Goal: Transaction & Acquisition: Obtain resource

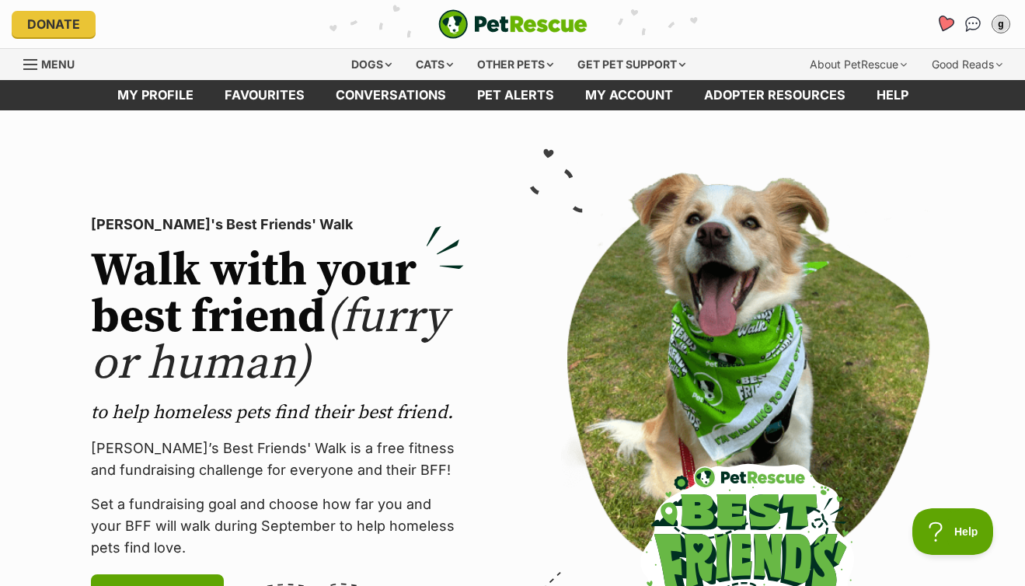
click at [951, 20] on icon "Favourites" at bounding box center [945, 24] width 19 height 18
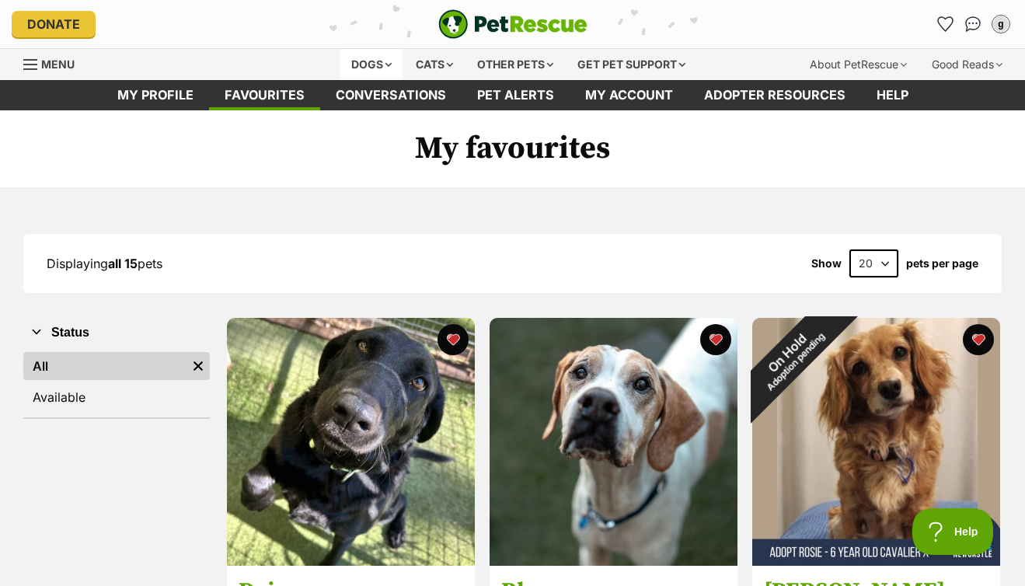
click at [367, 58] on div "Dogs" at bounding box center [371, 64] width 62 height 31
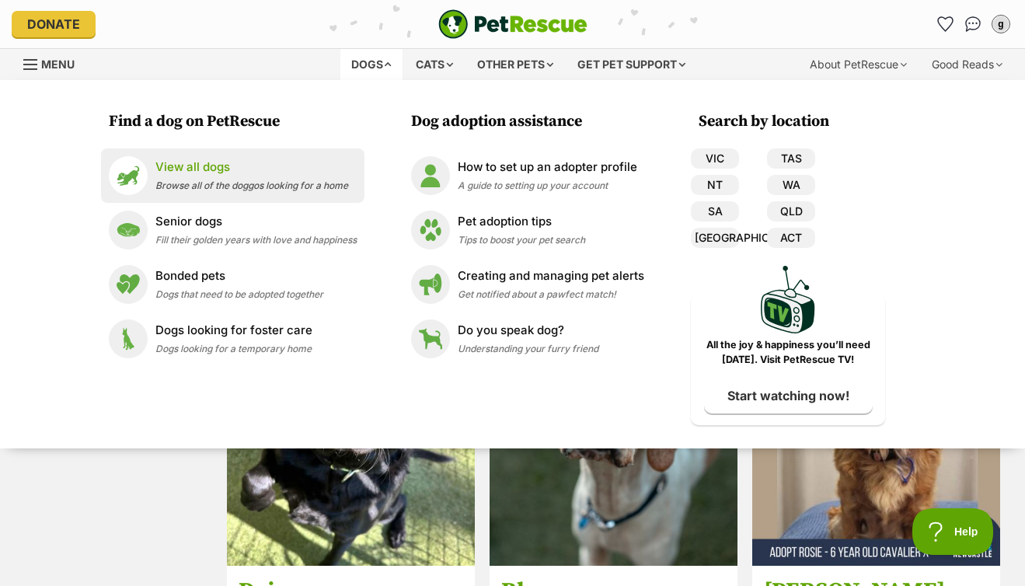
click at [262, 178] on div "View all dogs Browse all of the doggos looking for a home" at bounding box center [251, 175] width 193 height 33
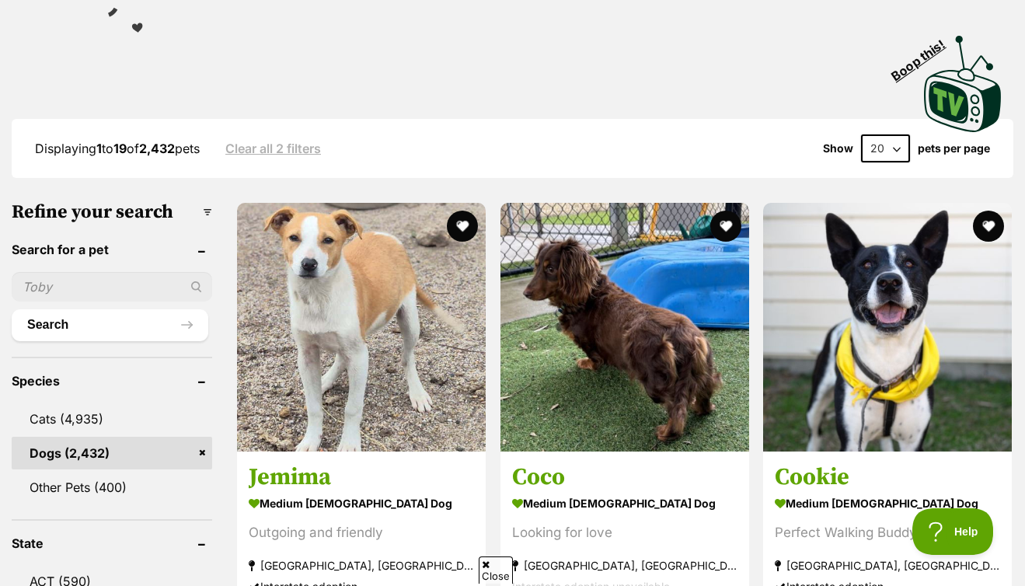
scroll to position [321, 0]
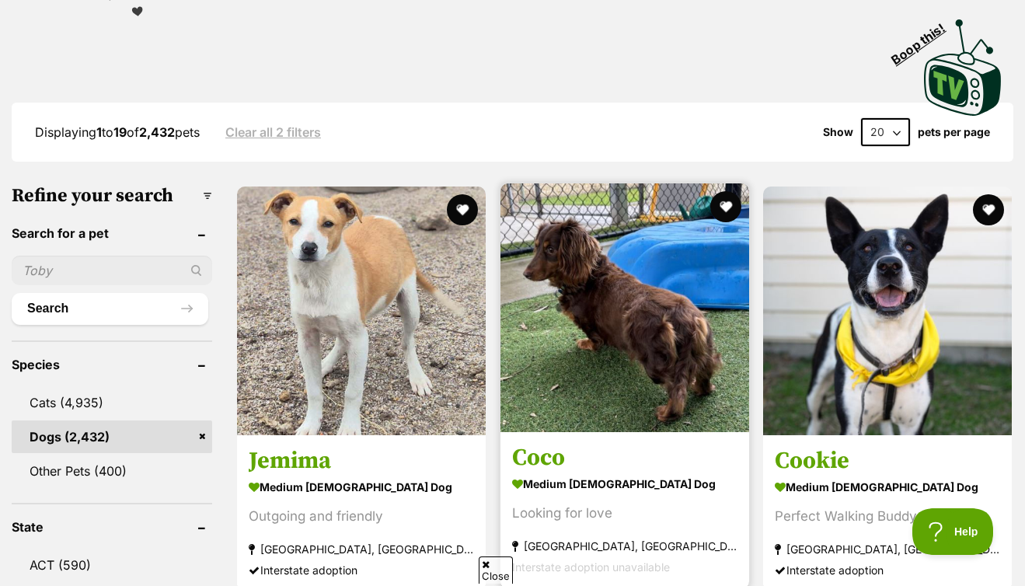
click at [543, 270] on img at bounding box center [625, 307] width 249 height 249
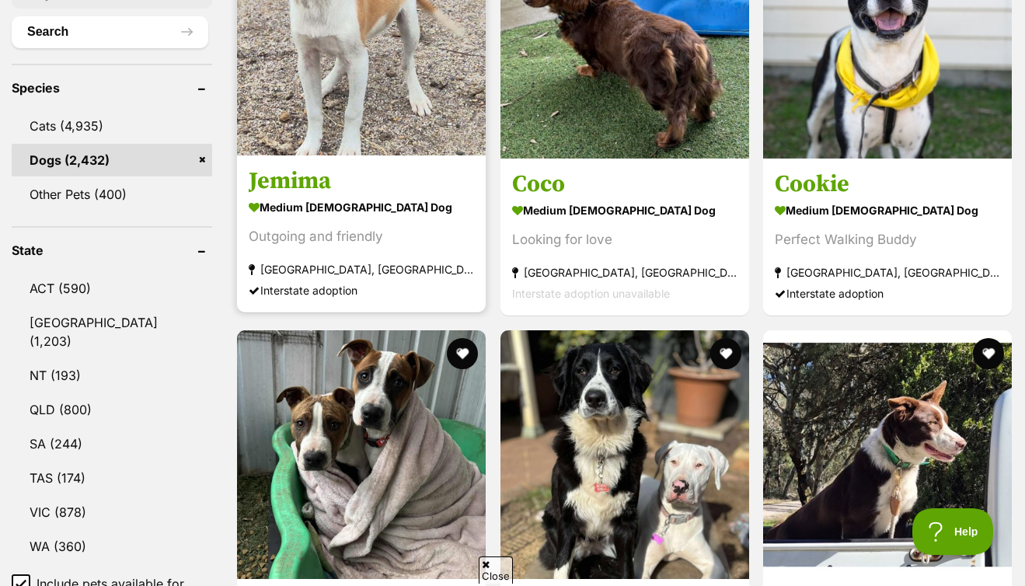
scroll to position [735, 0]
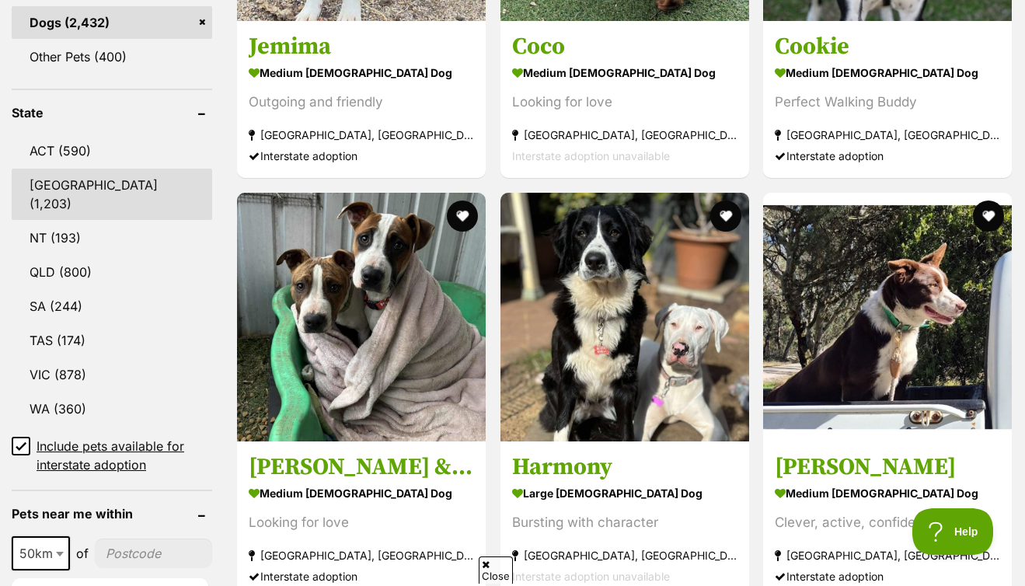
click at [64, 180] on link "[GEOGRAPHIC_DATA] (1,203)" at bounding box center [112, 194] width 201 height 51
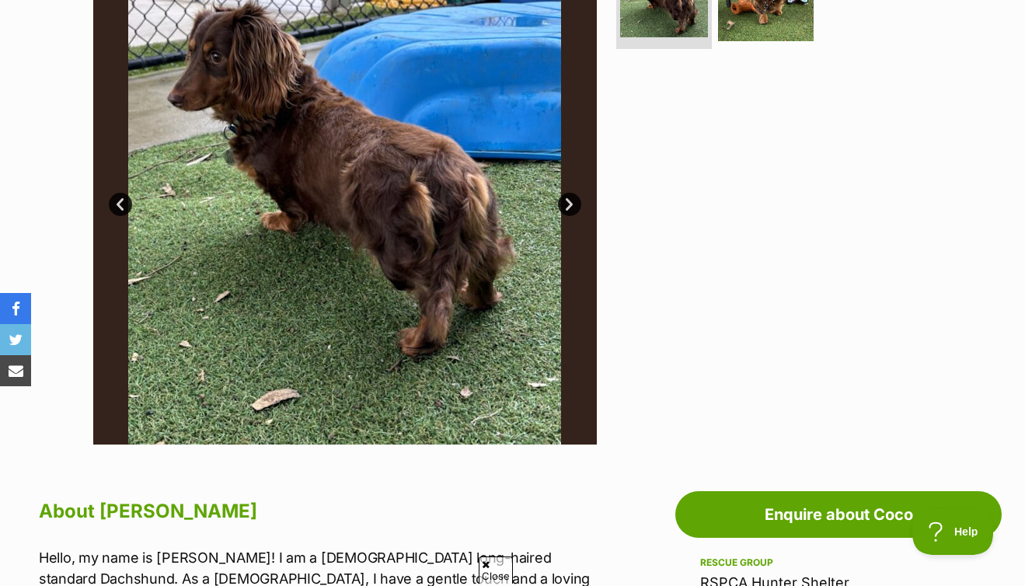
click at [568, 205] on link "Next" at bounding box center [569, 204] width 23 height 23
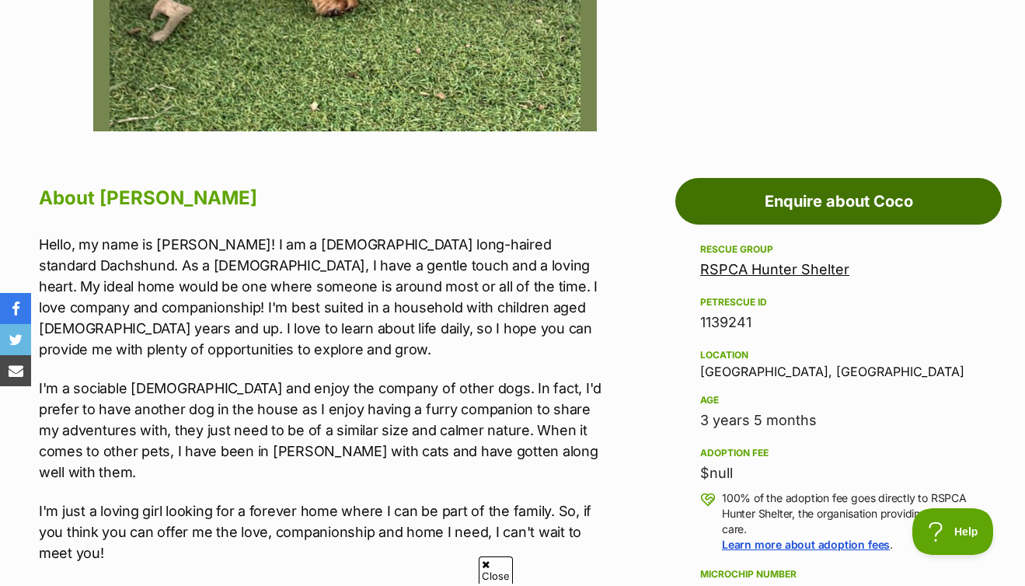
scroll to position [801, 0]
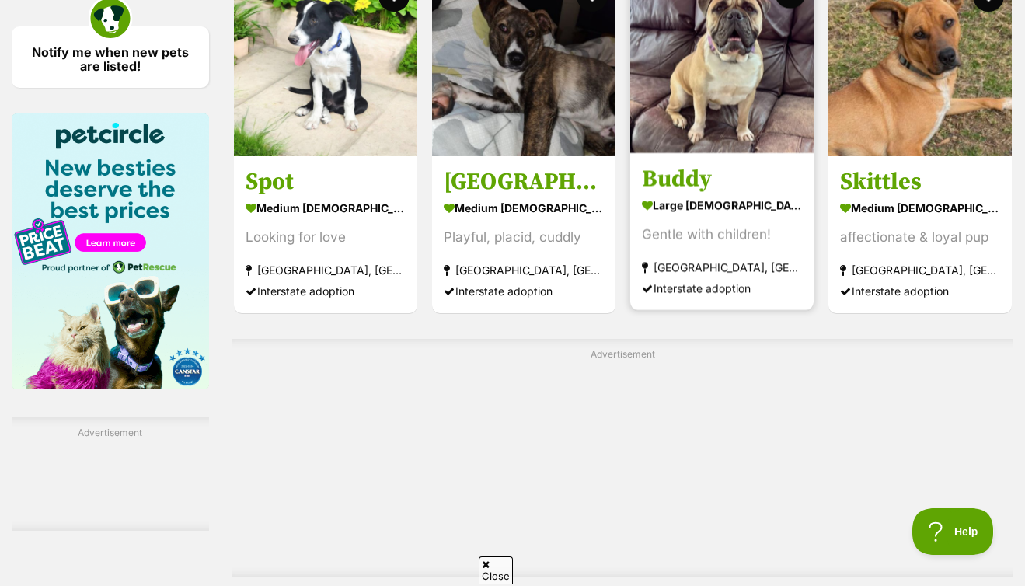
scroll to position [2539, 0]
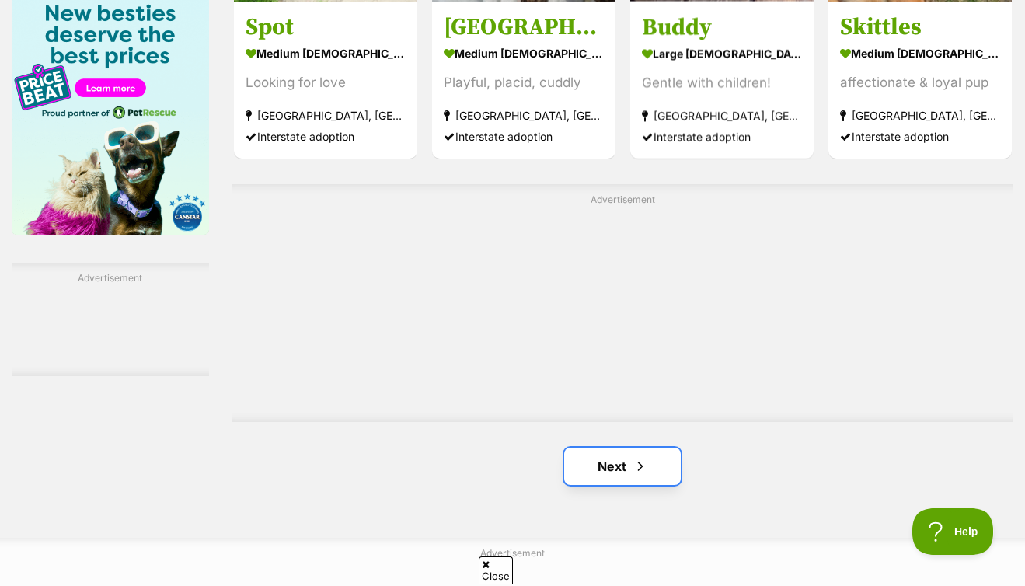
click at [599, 469] on link "Next" at bounding box center [622, 466] width 117 height 37
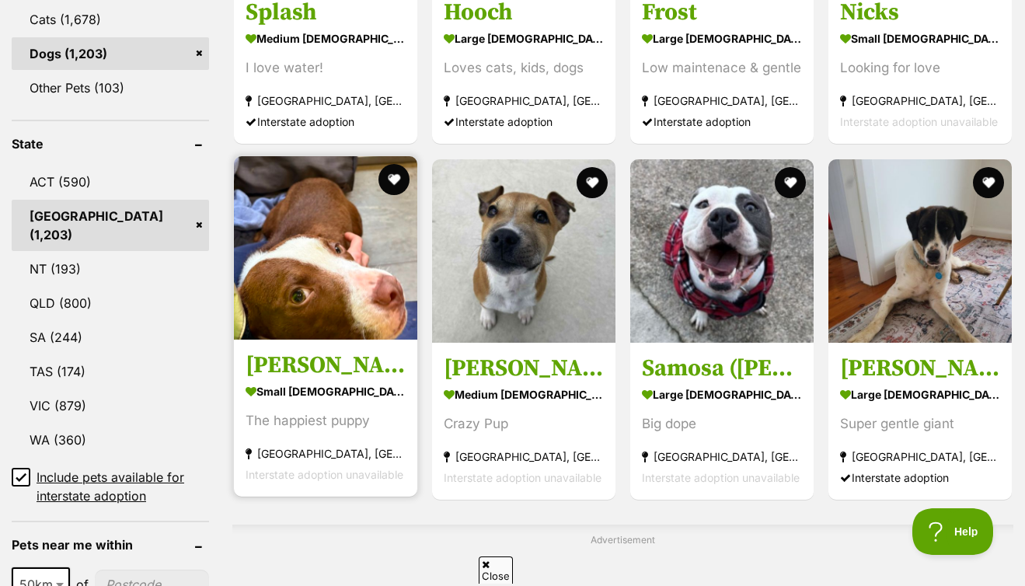
click at [351, 277] on img at bounding box center [325, 247] width 183 height 183
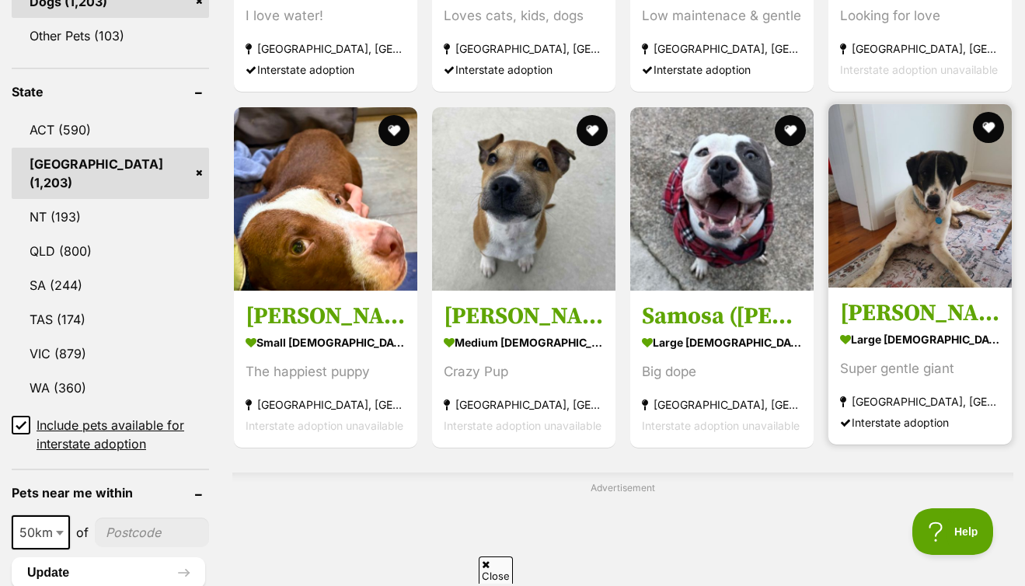
scroll to position [831, 0]
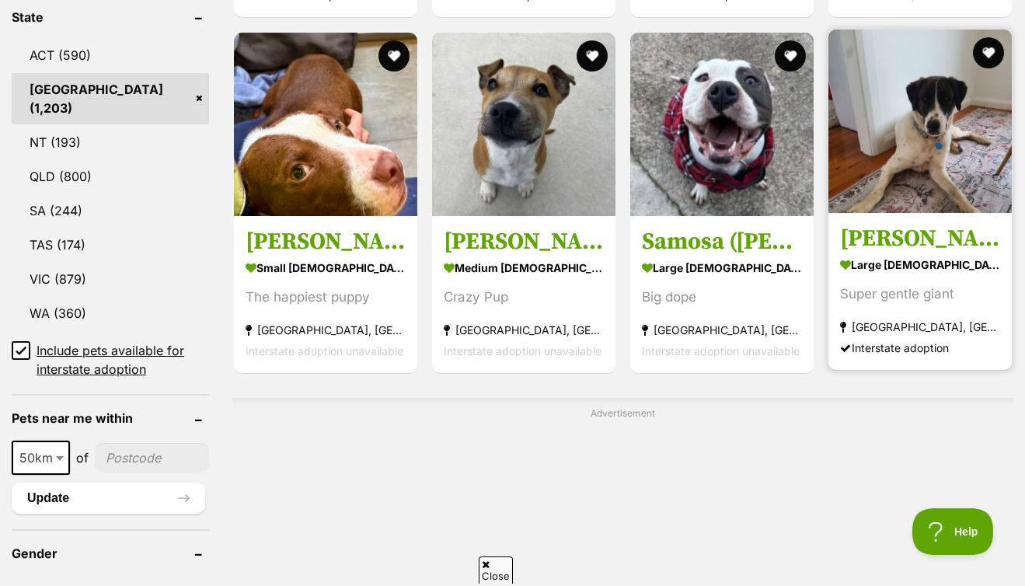
click at [934, 149] on img at bounding box center [920, 121] width 183 height 183
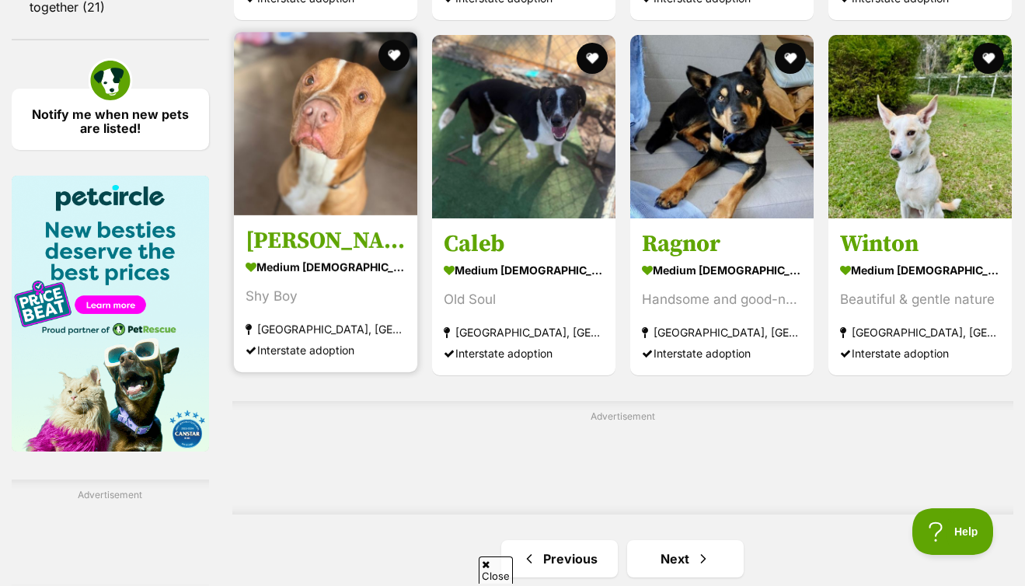
scroll to position [2629, 0]
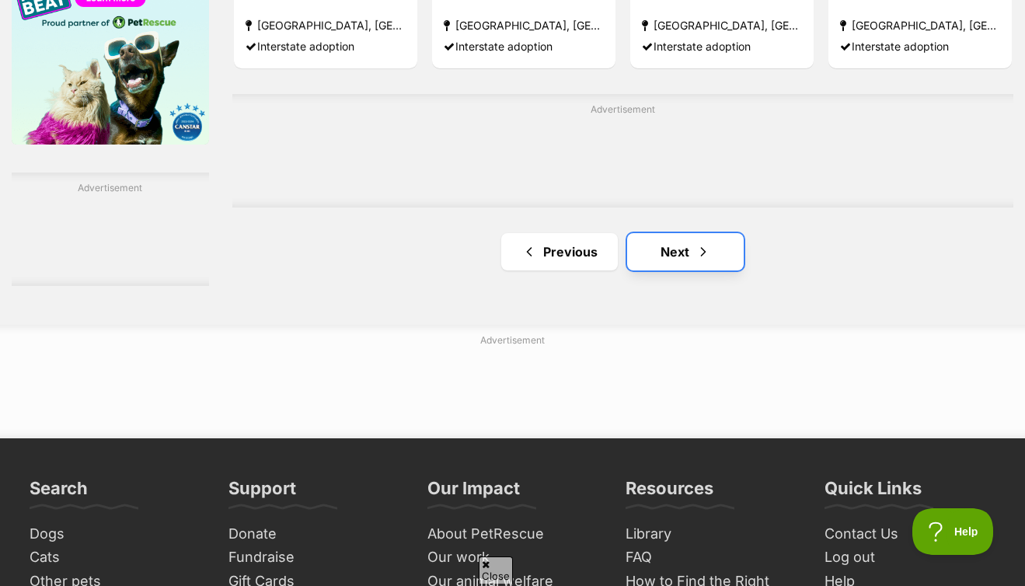
click at [660, 256] on link "Next" at bounding box center [685, 251] width 117 height 37
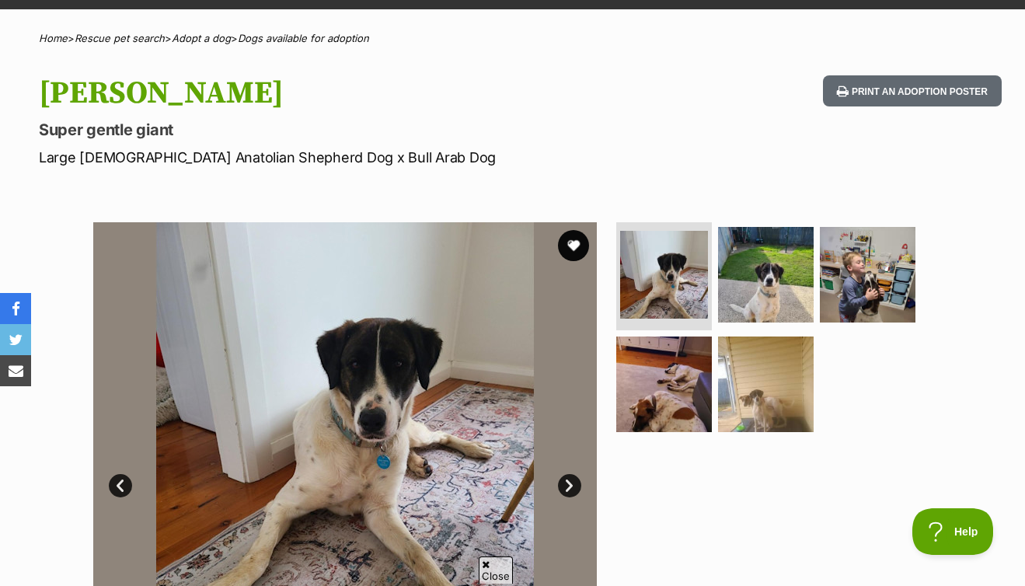
scroll to position [134, 0]
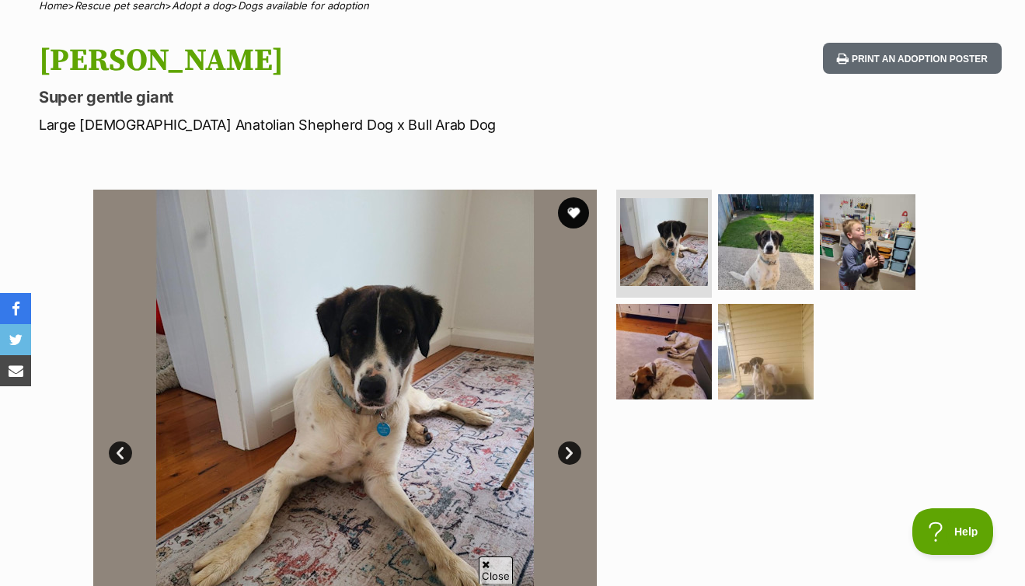
click at [560, 451] on link "Next" at bounding box center [569, 453] width 23 height 23
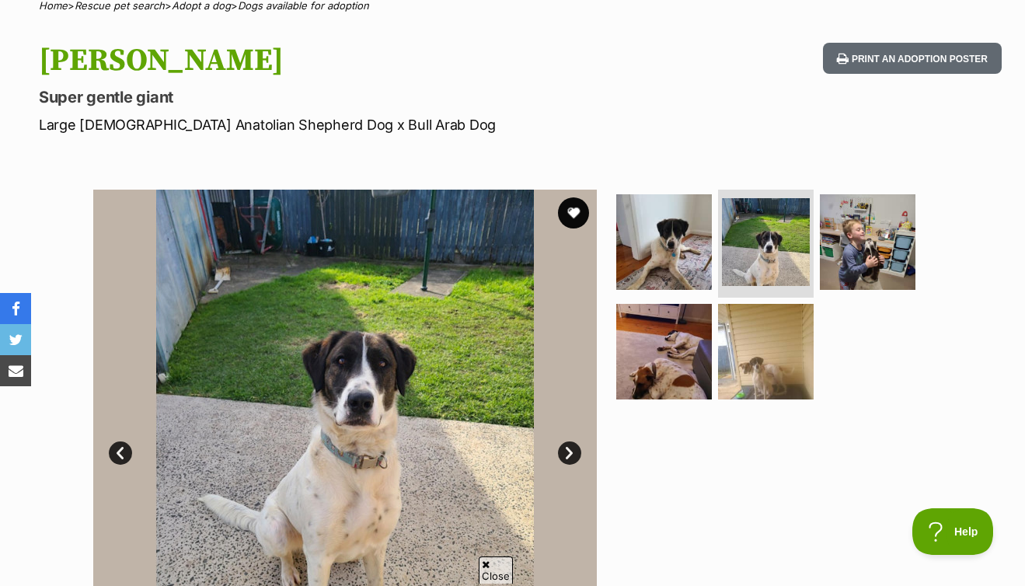
click at [560, 451] on link "Next" at bounding box center [569, 453] width 23 height 23
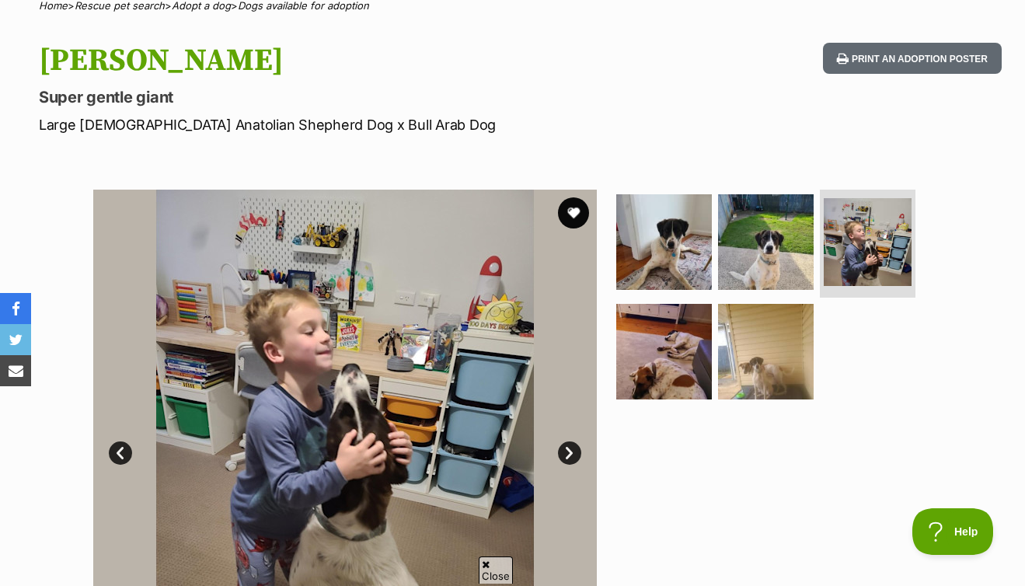
click at [560, 451] on link "Next" at bounding box center [569, 453] width 23 height 23
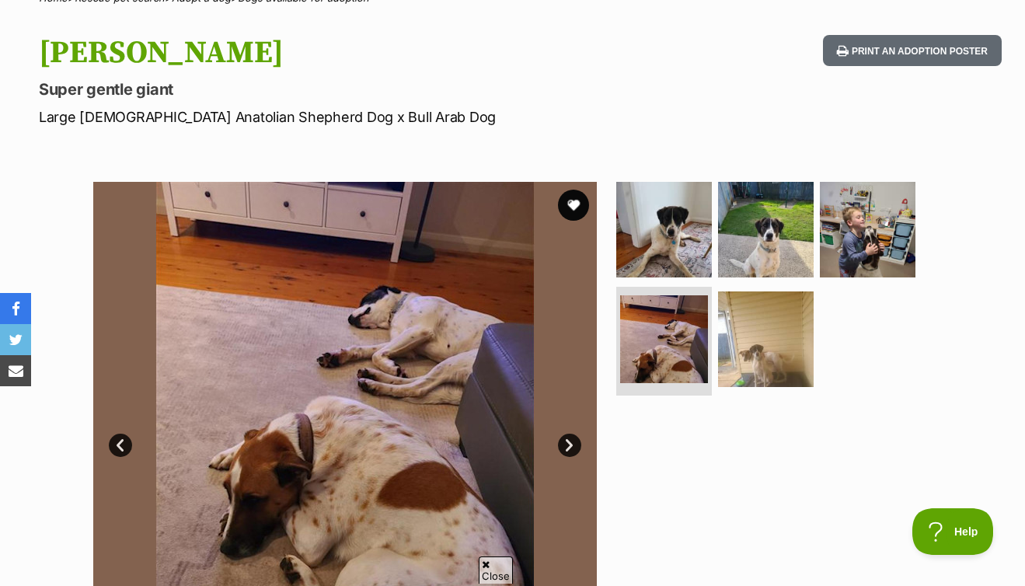
scroll to position [156, 0]
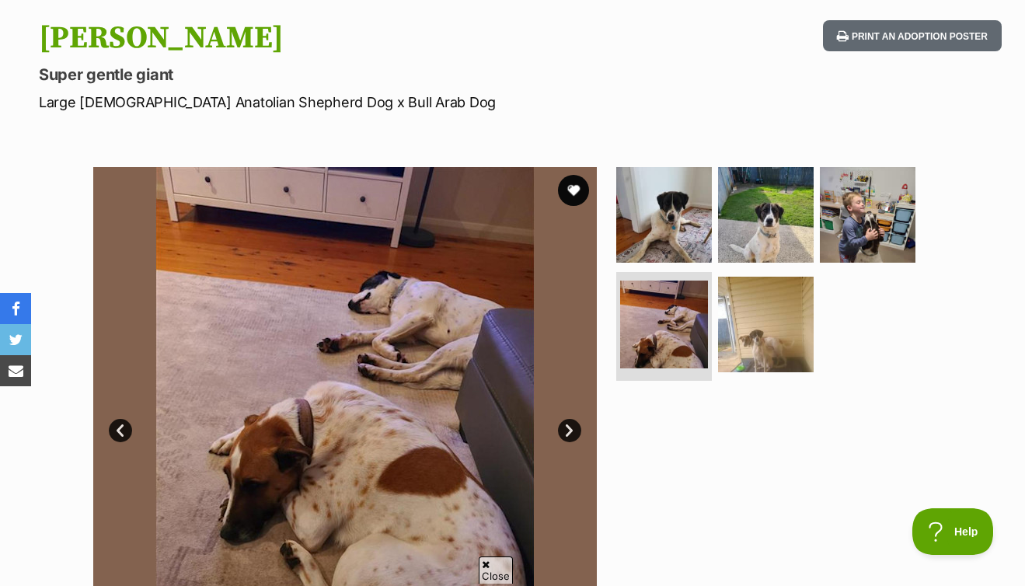
click at [563, 430] on link "Next" at bounding box center [569, 430] width 23 height 23
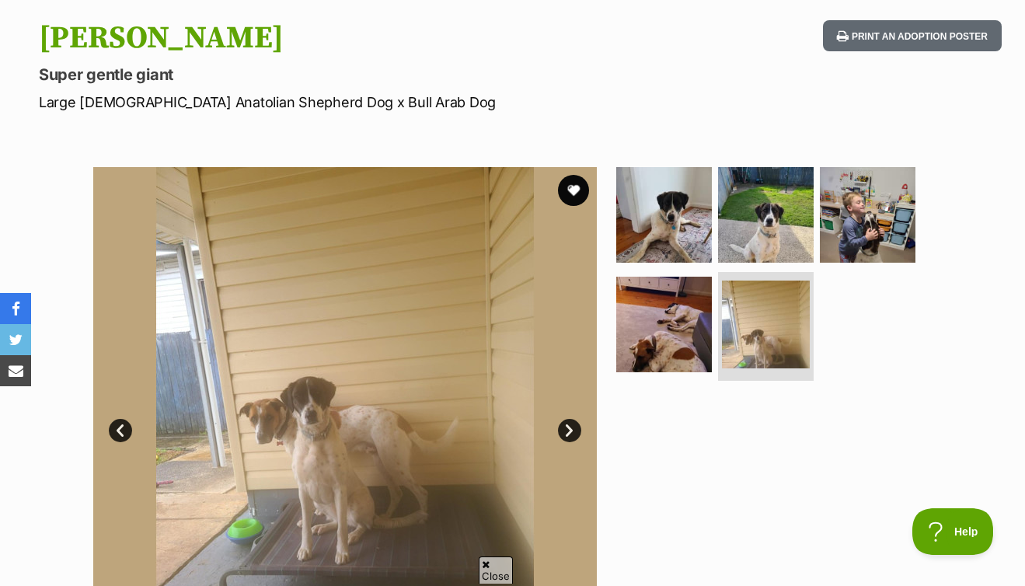
click at [564, 430] on link "Next" at bounding box center [569, 430] width 23 height 23
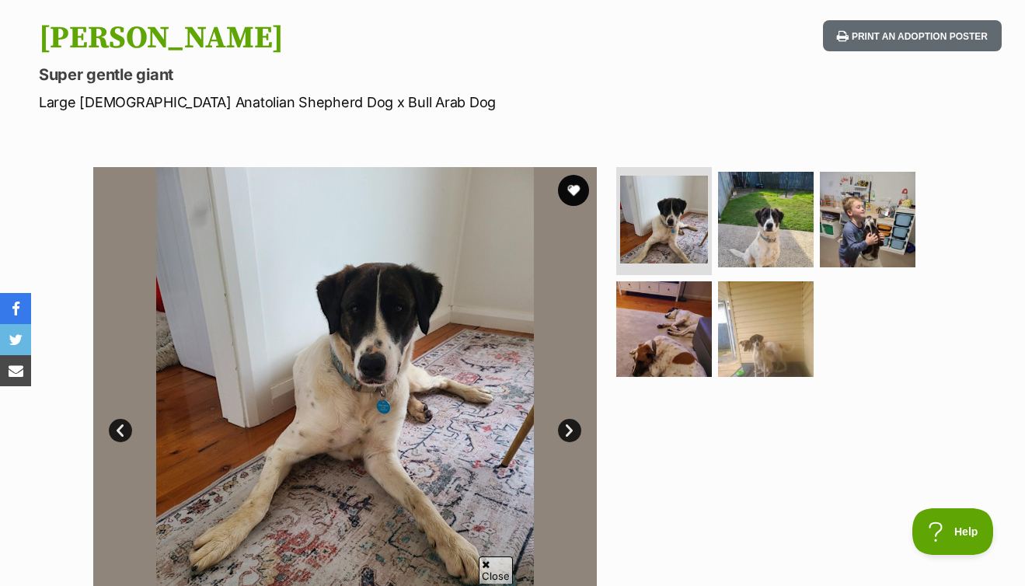
click at [564, 430] on link "Next" at bounding box center [569, 430] width 23 height 23
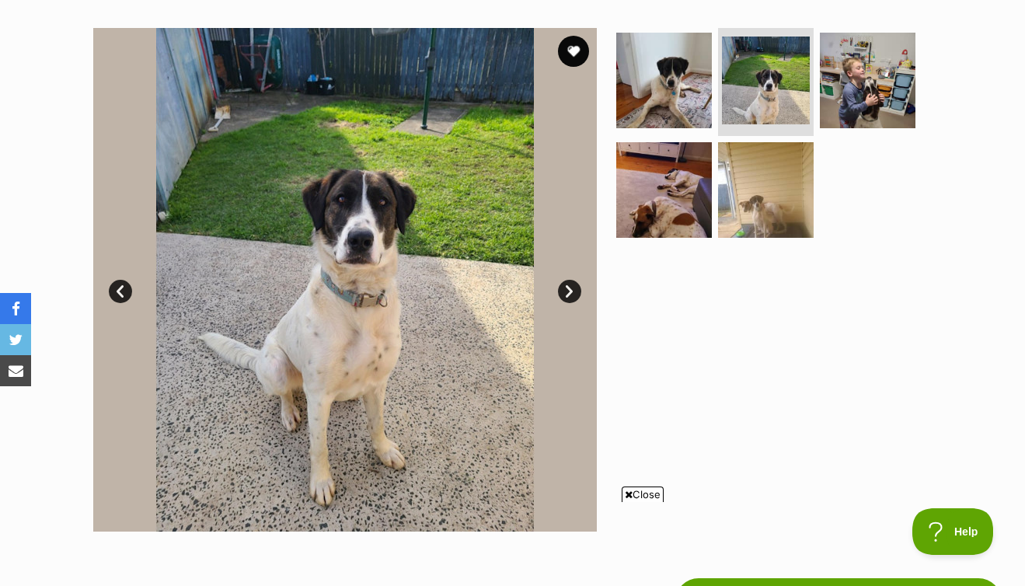
scroll to position [0, 0]
click at [561, 286] on link "Next" at bounding box center [569, 291] width 23 height 23
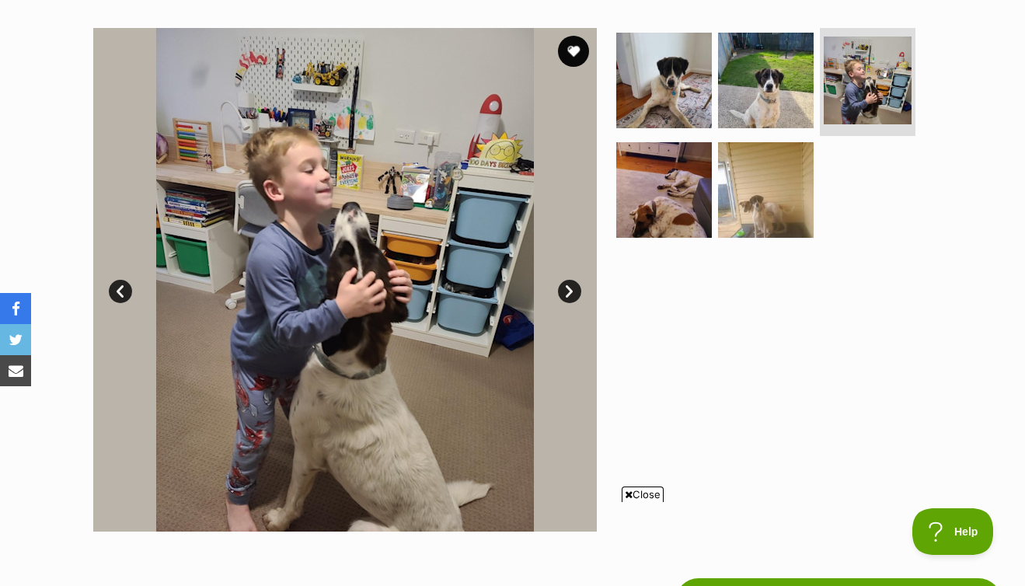
click at [561, 286] on link "Next" at bounding box center [569, 291] width 23 height 23
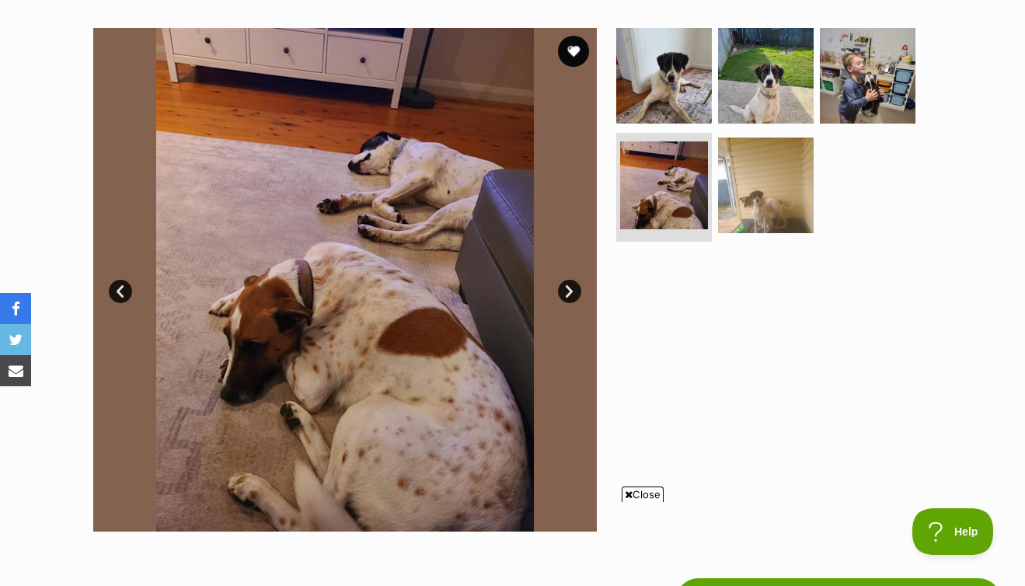
click at [561, 286] on link "Next" at bounding box center [569, 291] width 23 height 23
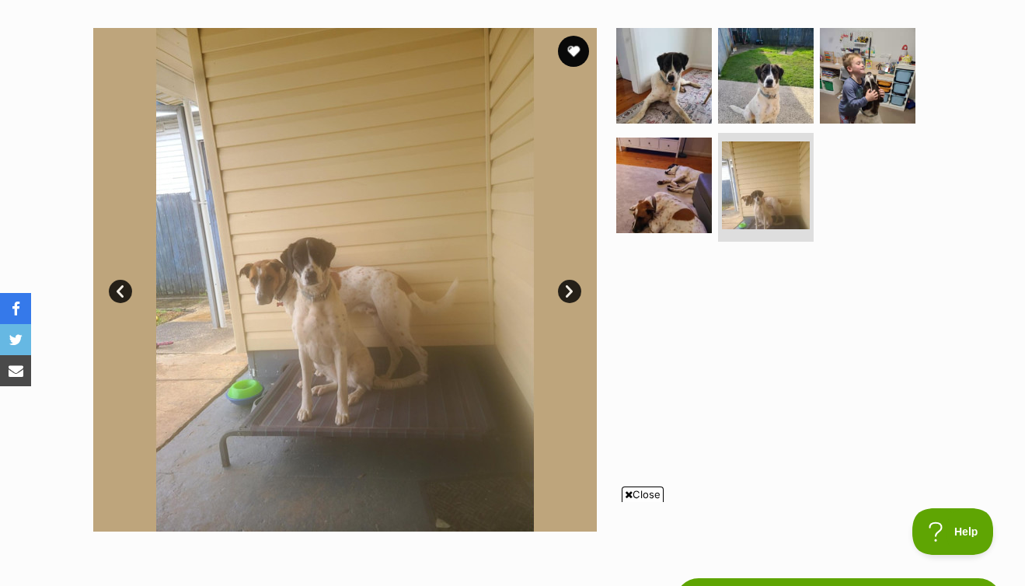
click at [561, 286] on link "Next" at bounding box center [569, 291] width 23 height 23
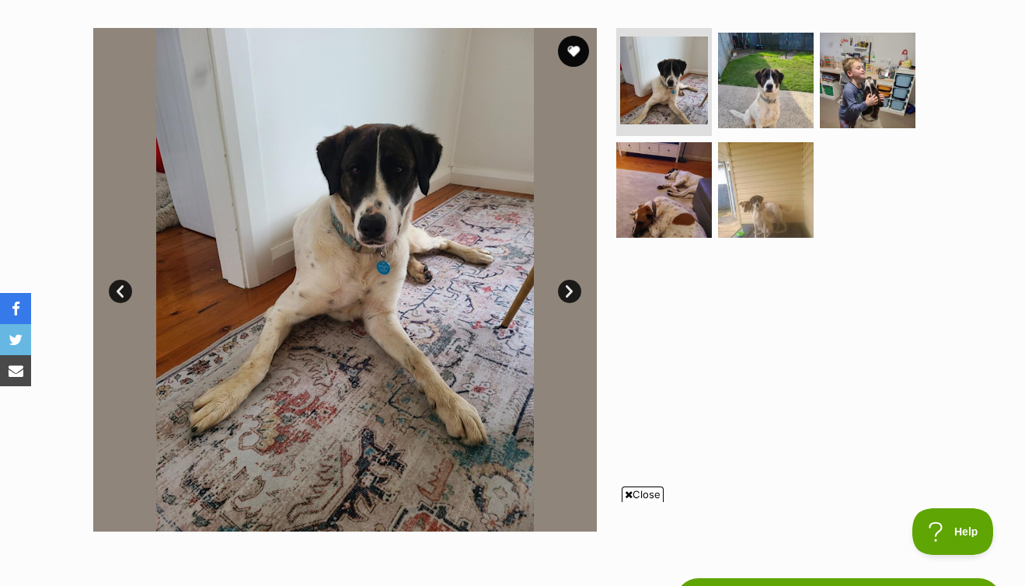
click at [561, 286] on link "Next" at bounding box center [569, 291] width 23 height 23
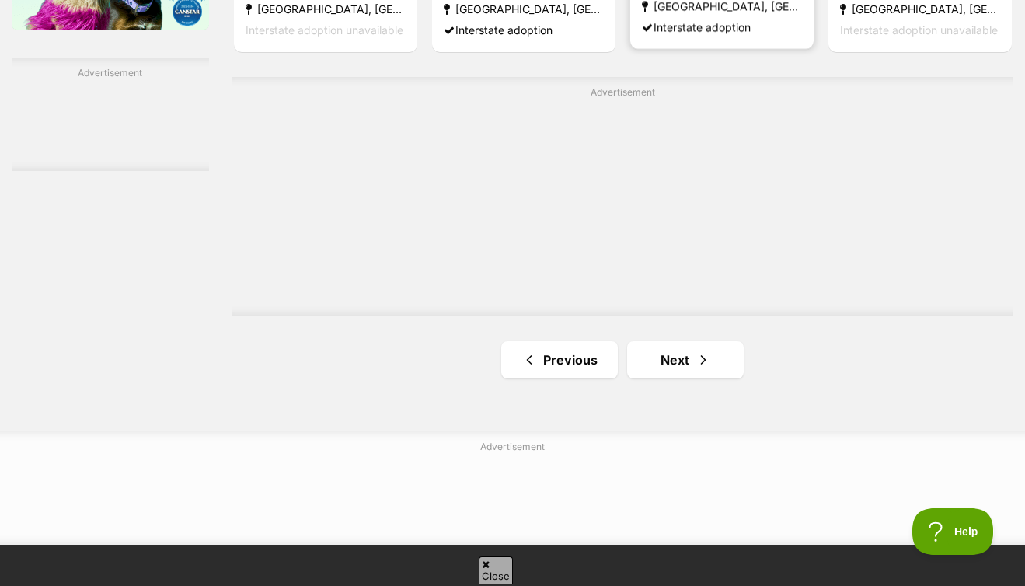
scroll to position [2770, 0]
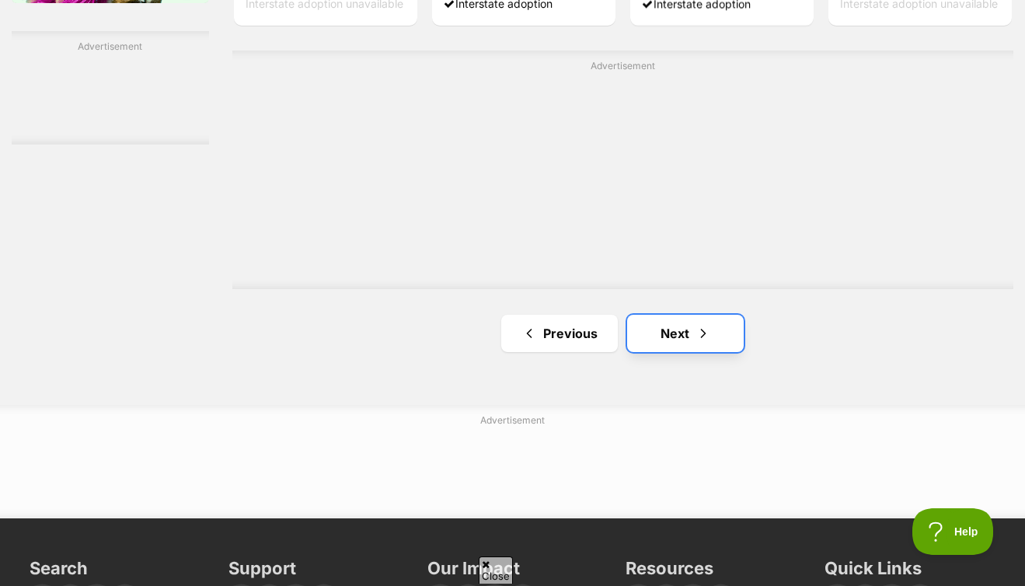
click at [665, 338] on link "Next" at bounding box center [685, 333] width 117 height 37
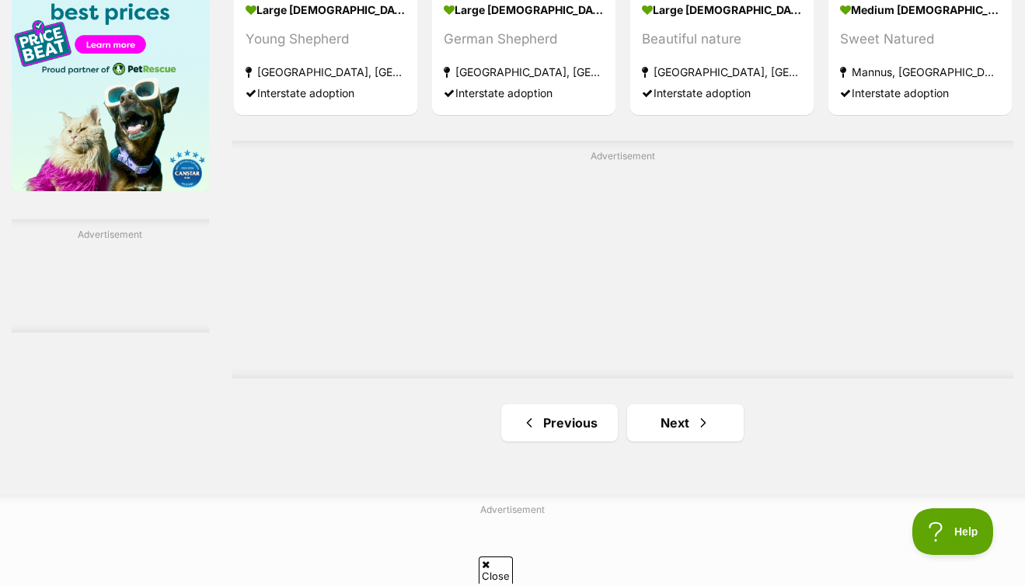
scroll to position [2829, 0]
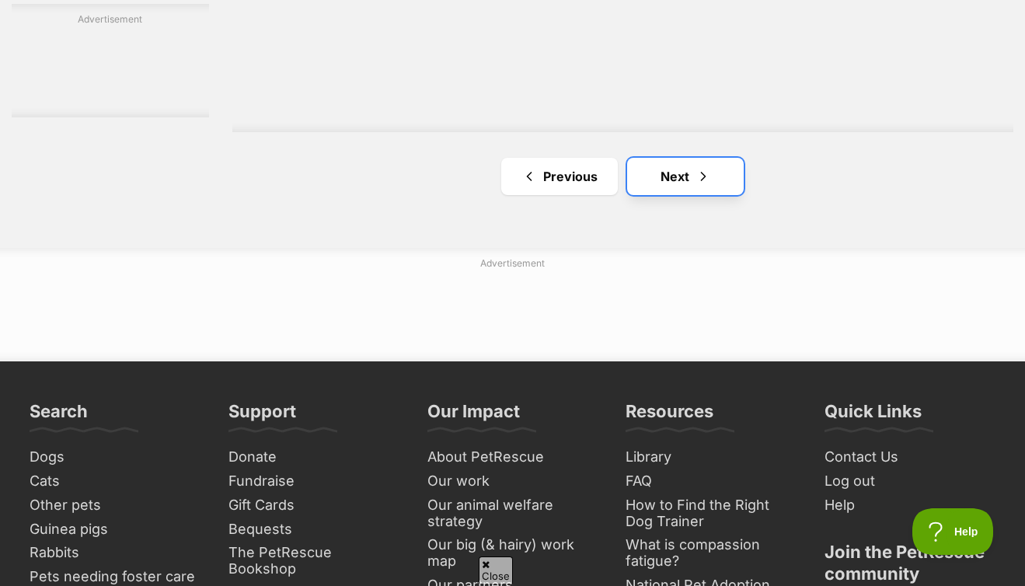
click at [665, 182] on link "Next" at bounding box center [685, 176] width 117 height 37
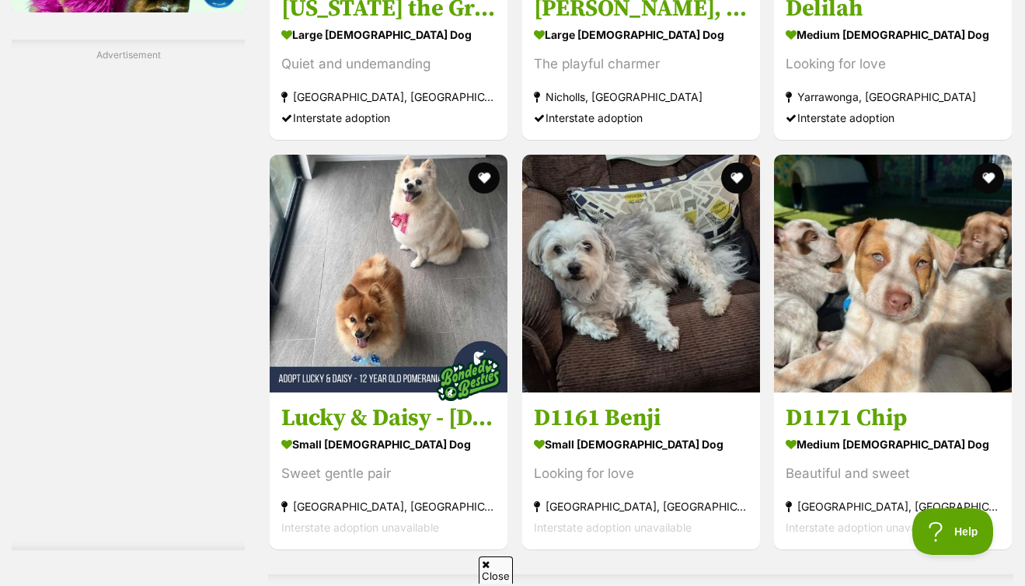
scroll to position [2868, 0]
